Goal: Task Accomplishment & Management: Manage account settings

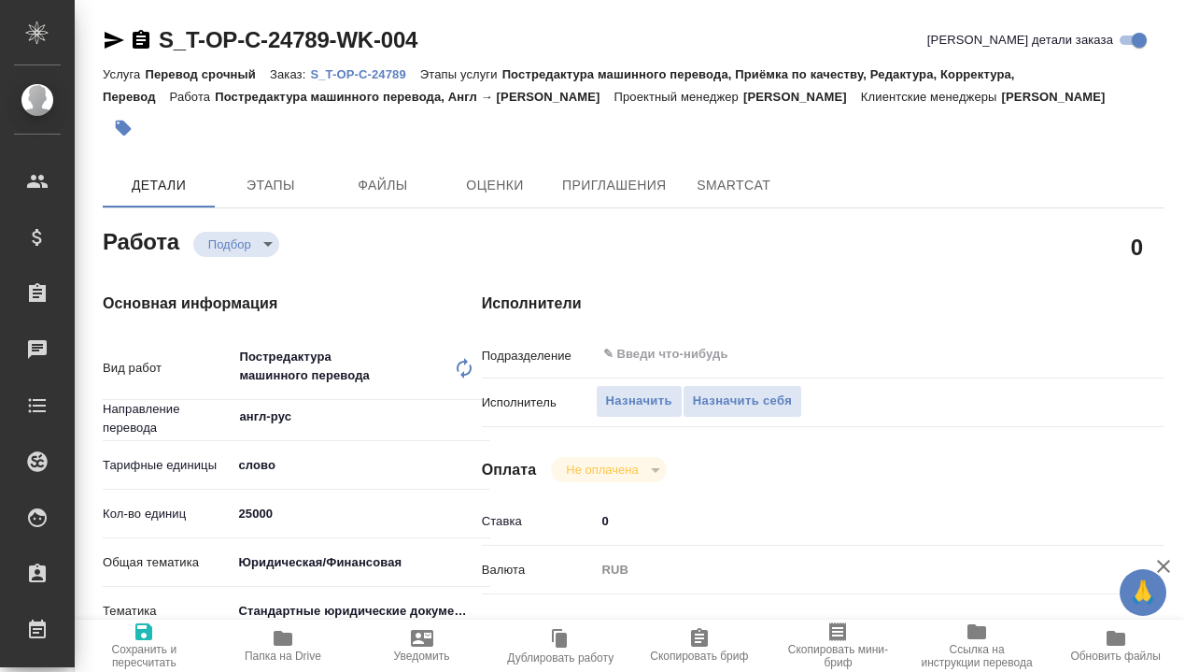
type textarea "x"
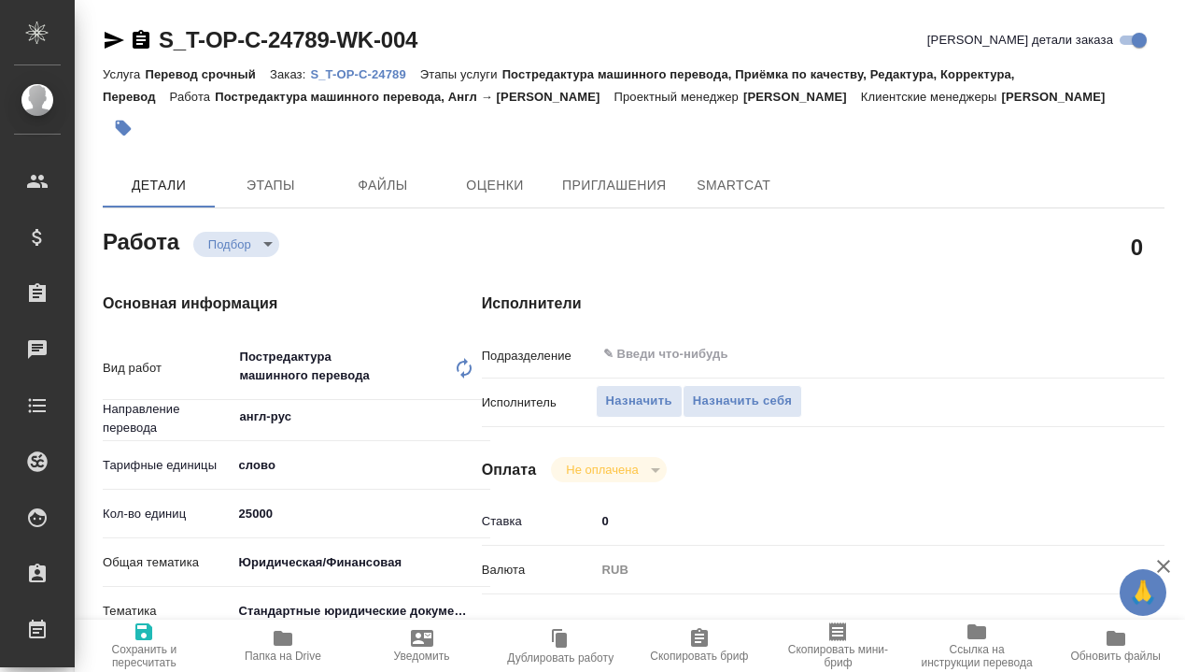
type textarea "x"
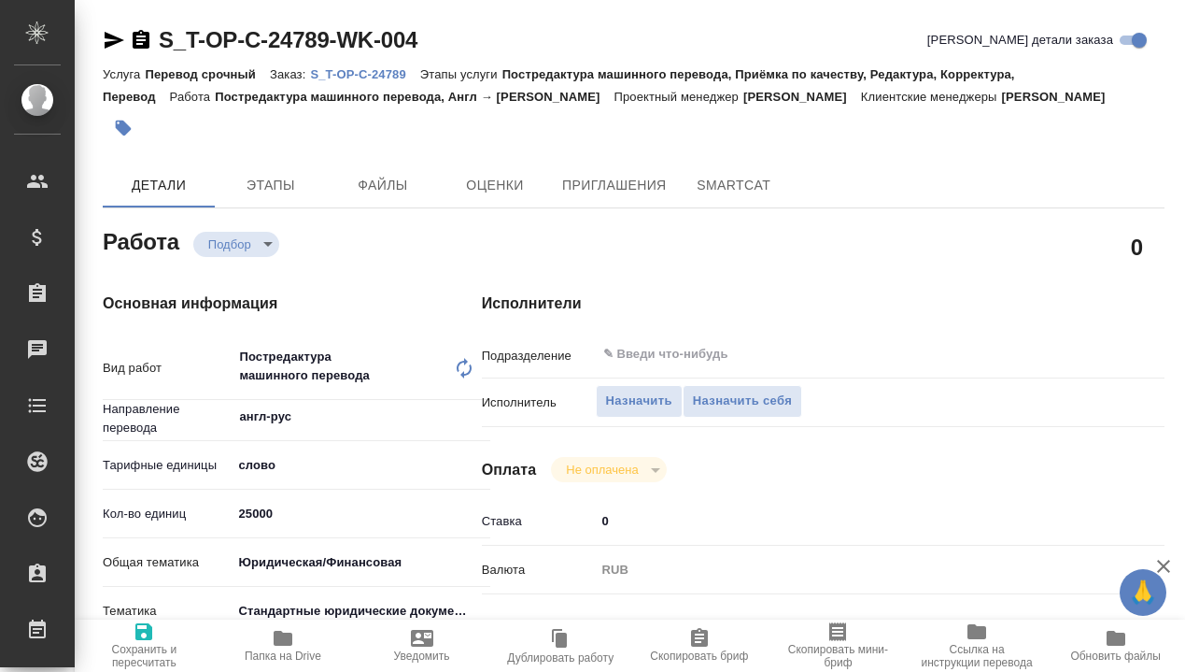
type textarea "x"
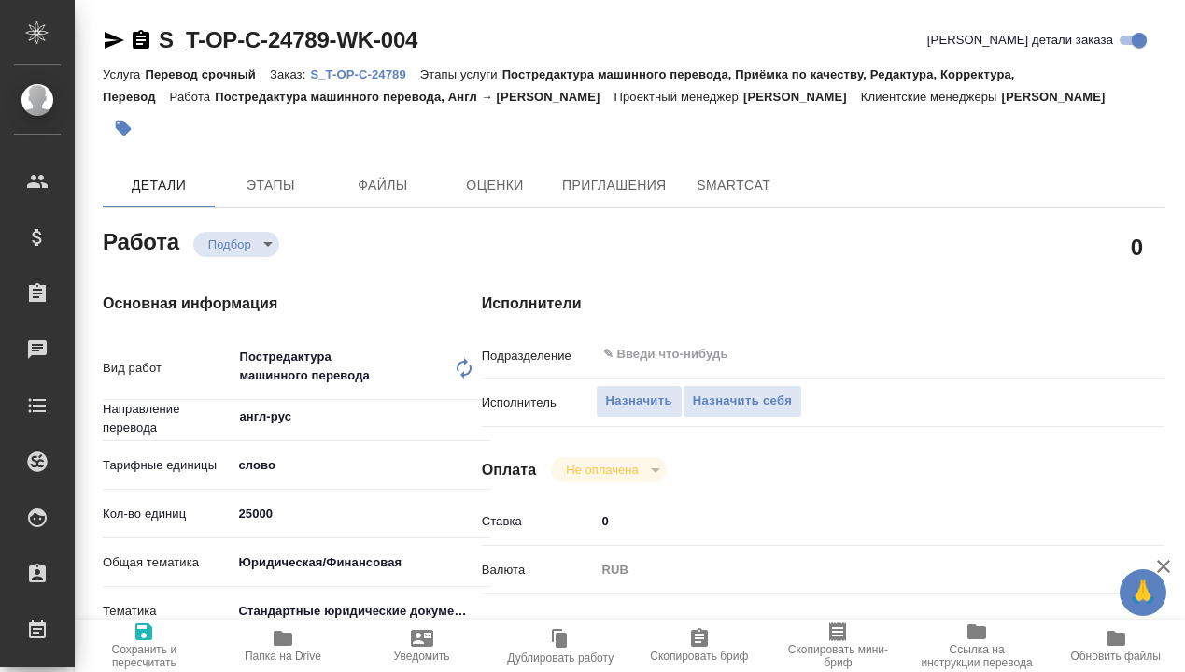
type textarea "x"
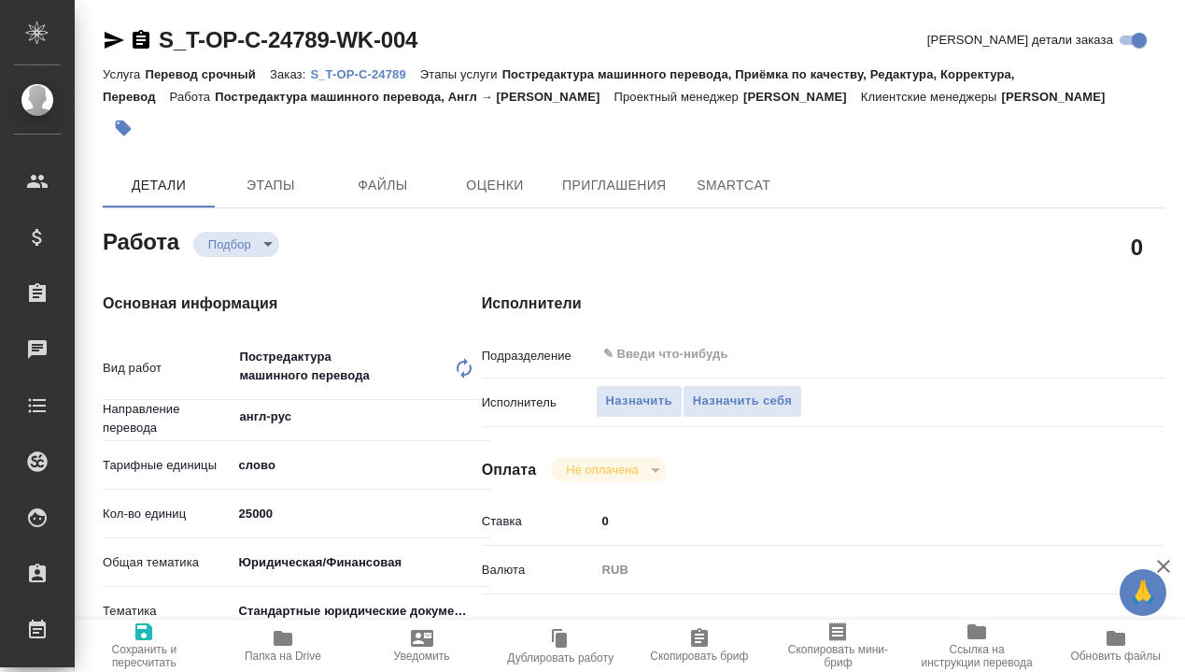
scroll to position [404, 0]
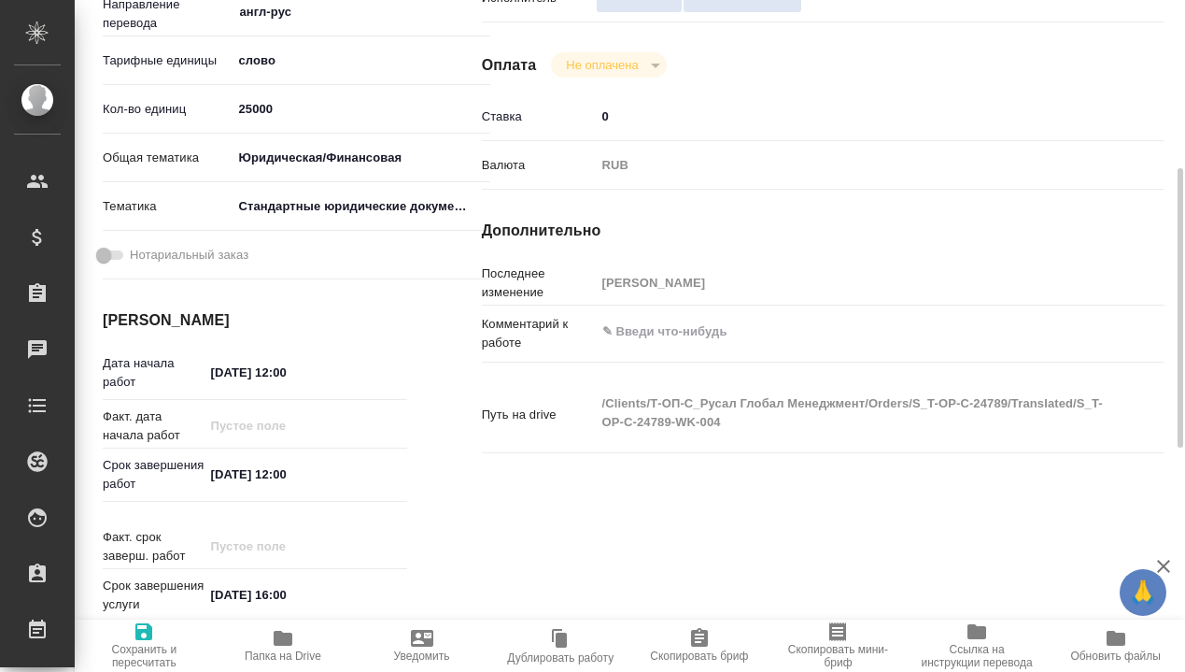
type textarea "x"
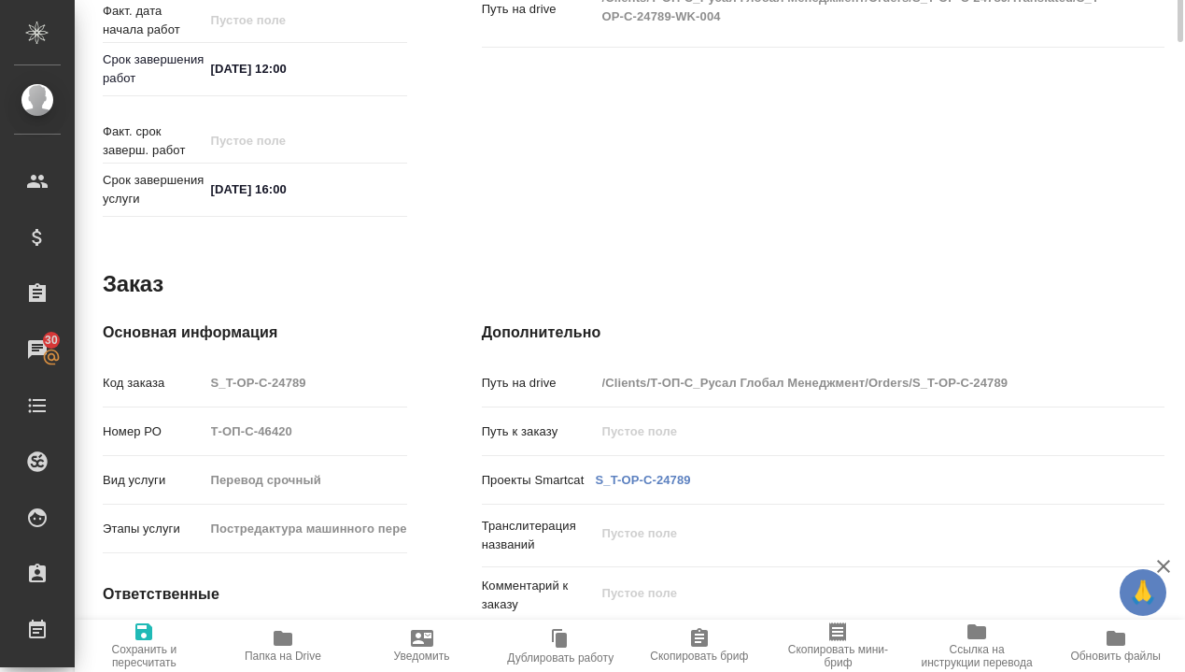
scroll to position [0, 0]
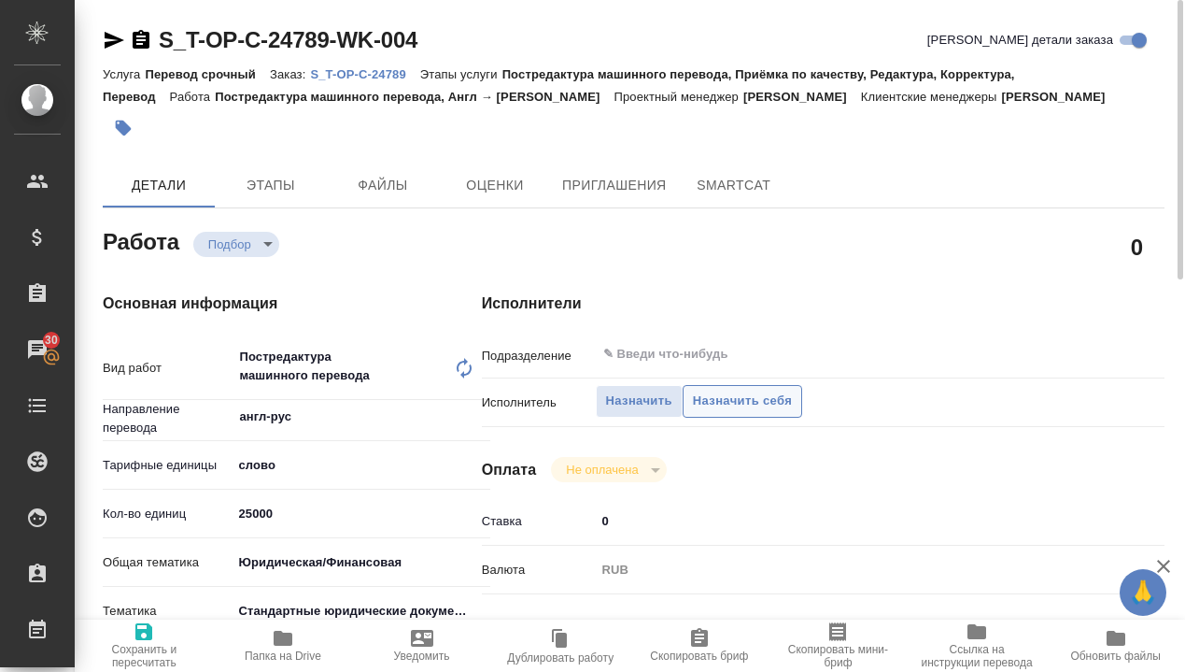
click at [758, 410] on span "Назначить себя" at bounding box center [742, 400] width 99 height 21
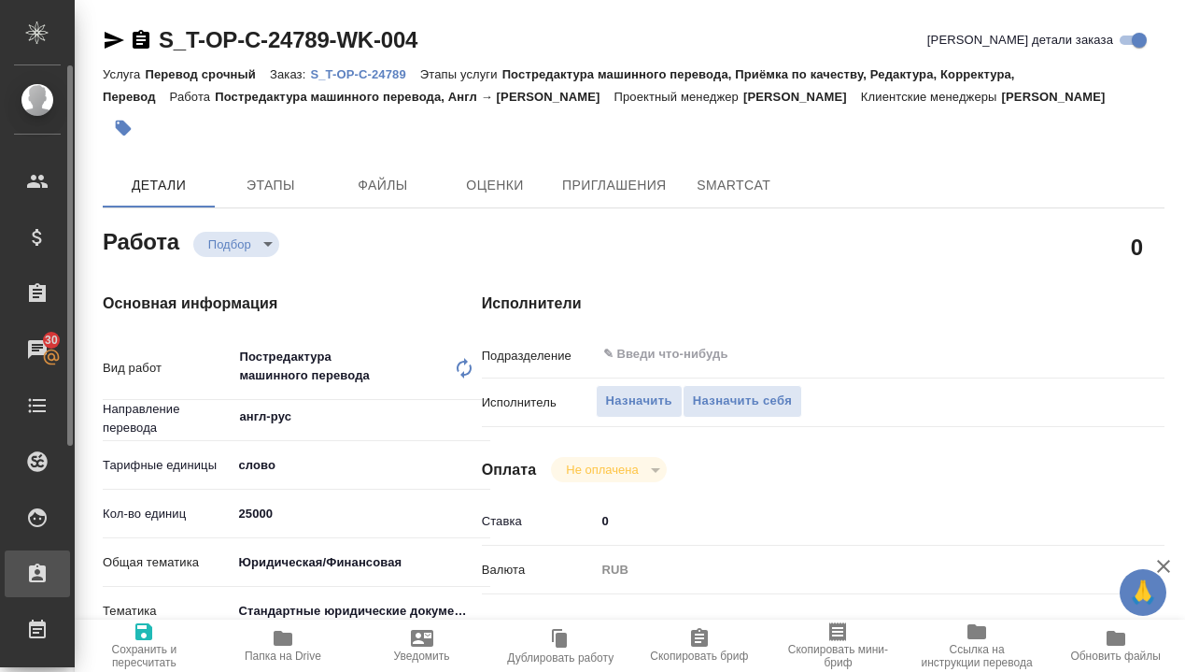
type textarea "x"
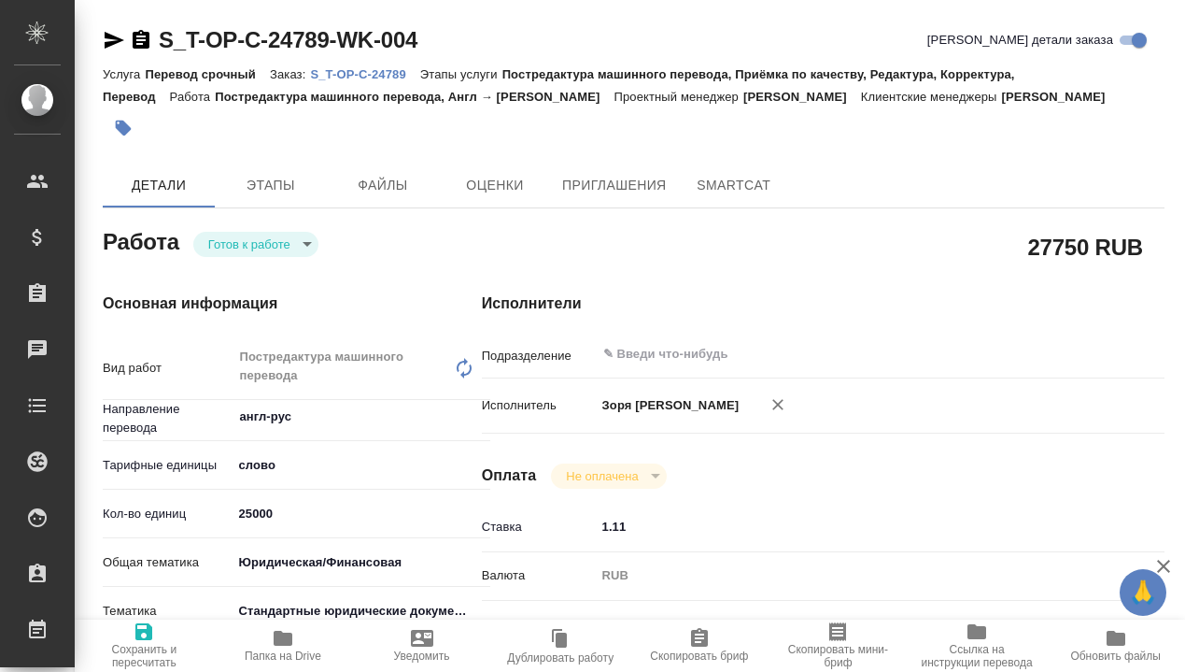
type textarea "x"
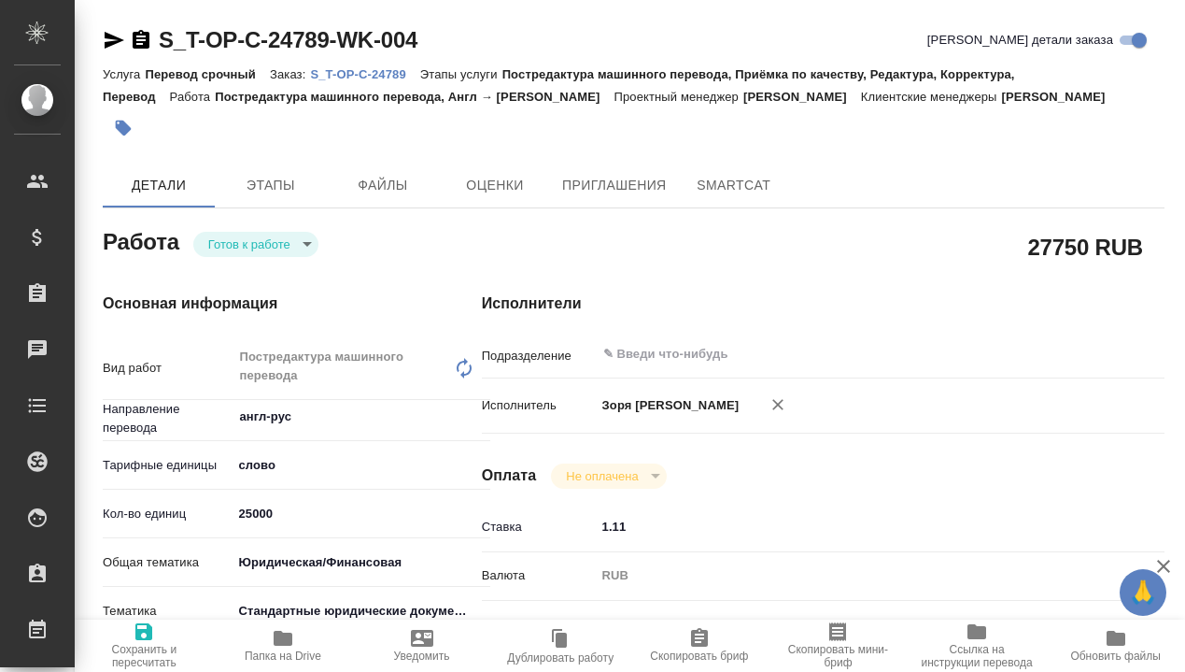
type textarea "x"
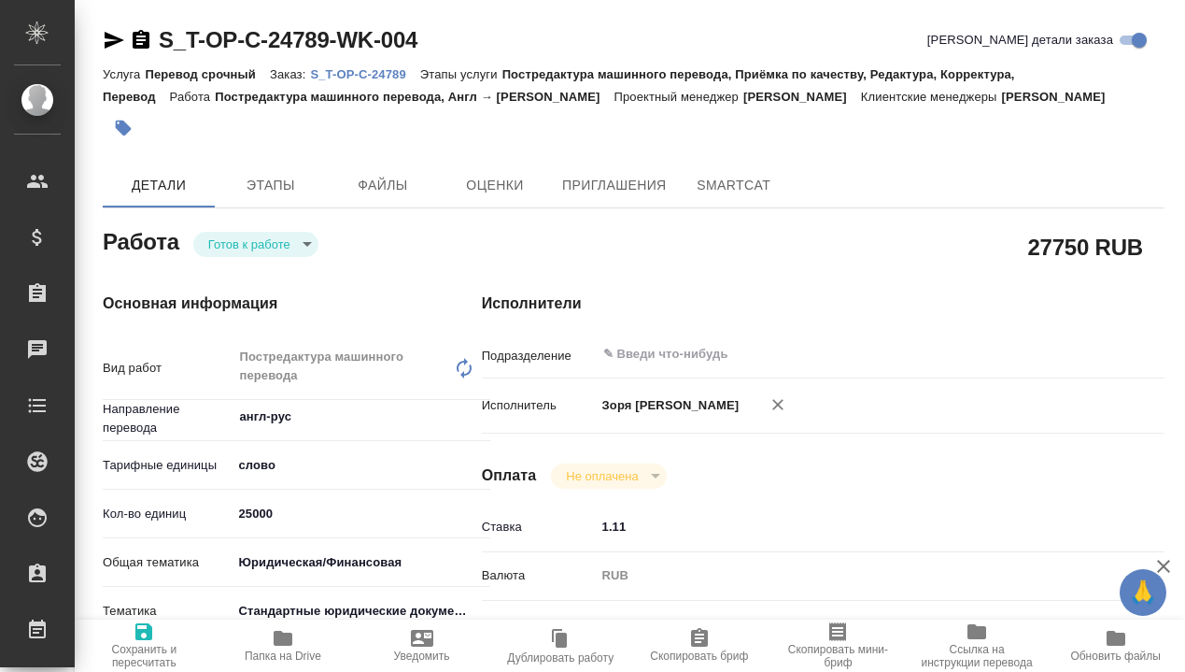
type textarea "x"
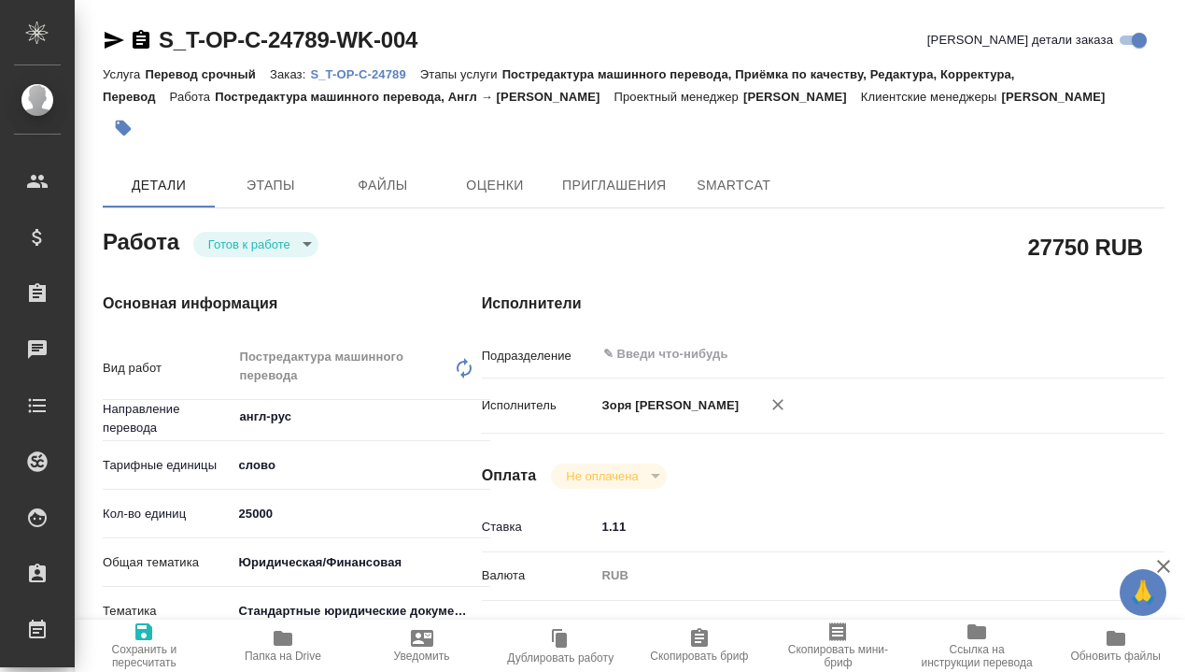
type textarea "x"
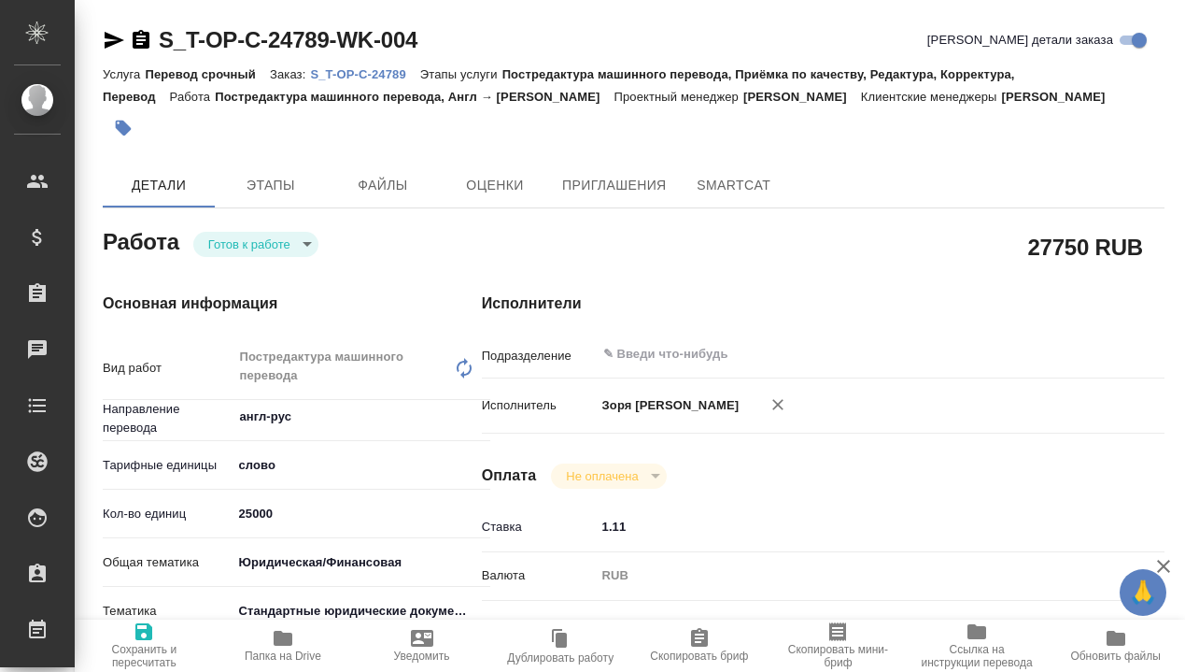
type textarea "x"
